Goal: Transaction & Acquisition: Purchase product/service

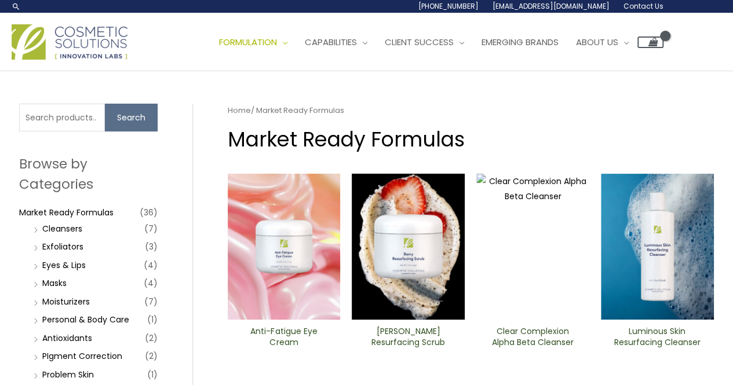
drag, startPoint x: 0, startPoint y: 0, endPoint x: 431, endPoint y: 221, distance: 484.0
click at [431, 71] on header "Search... [PHONE_NUMBER] [EMAIL_ADDRESS][DOMAIN_NAME] Contact Us Main Menu Form…" at bounding box center [366, 35] width 733 height 71
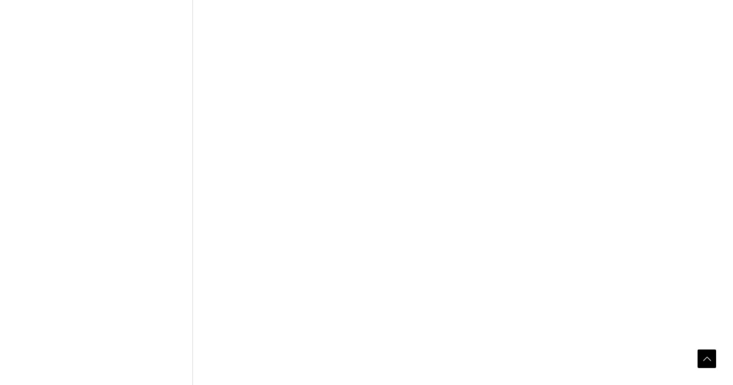
scroll to position [926, 0]
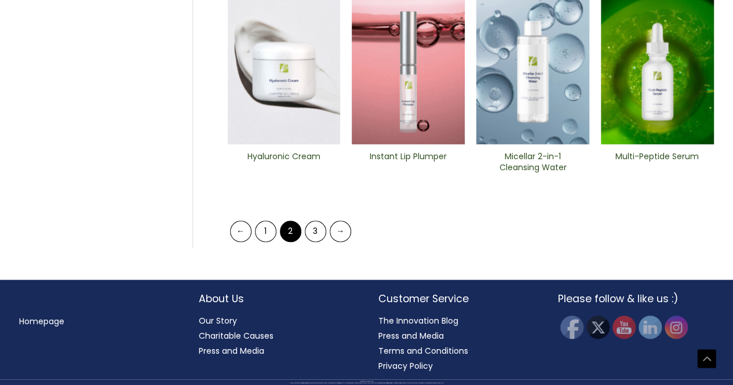
scroll to position [810, 0]
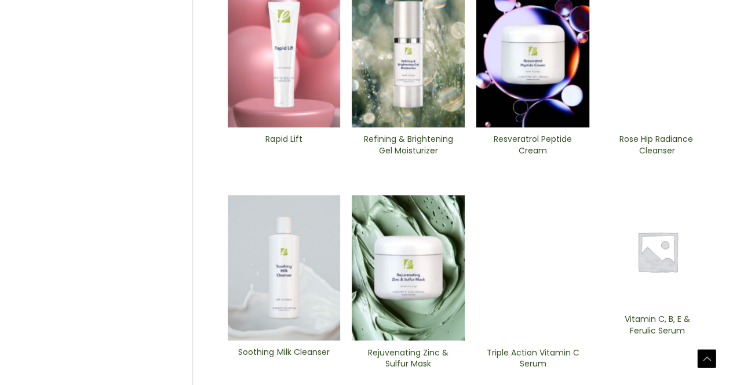
scroll to position [406, 0]
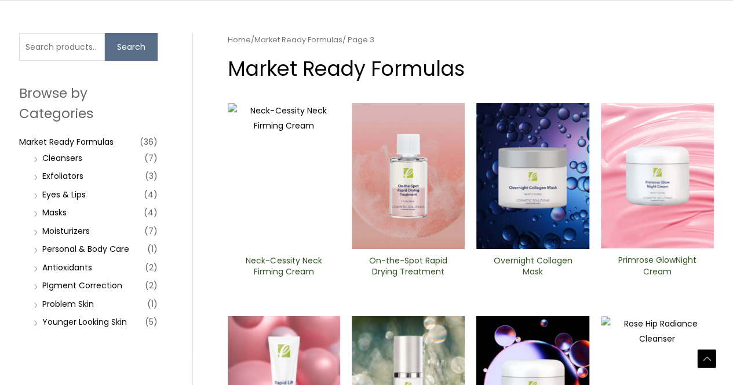
scroll to position [0, 0]
